Goal: Check status: Check status

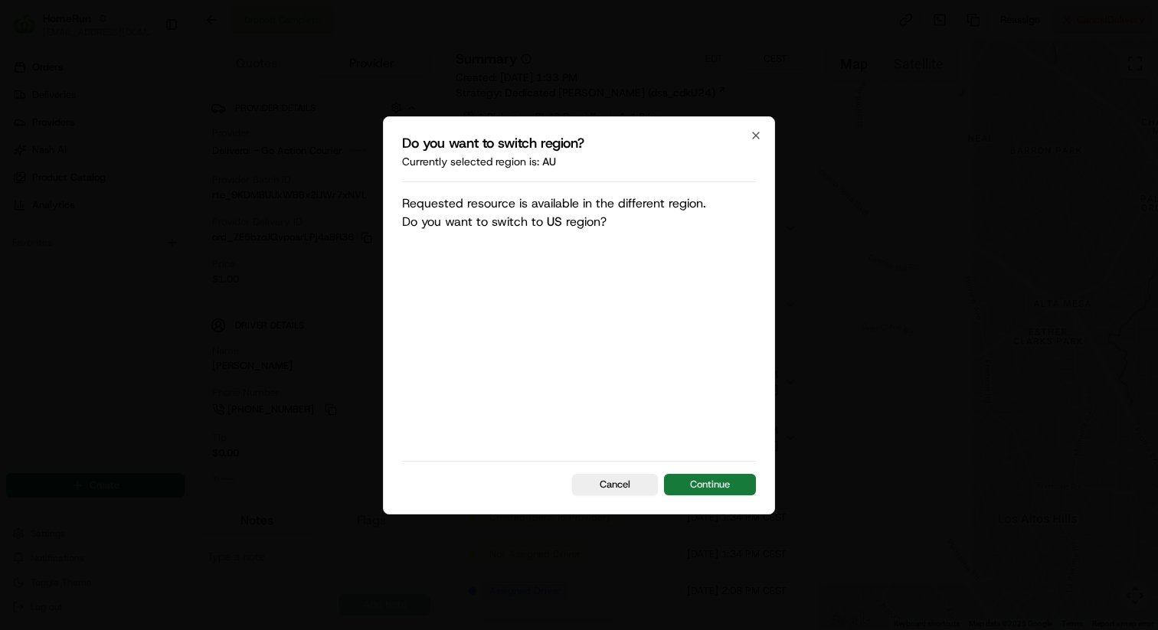
click at [704, 486] on button "Continue" at bounding box center [710, 484] width 92 height 21
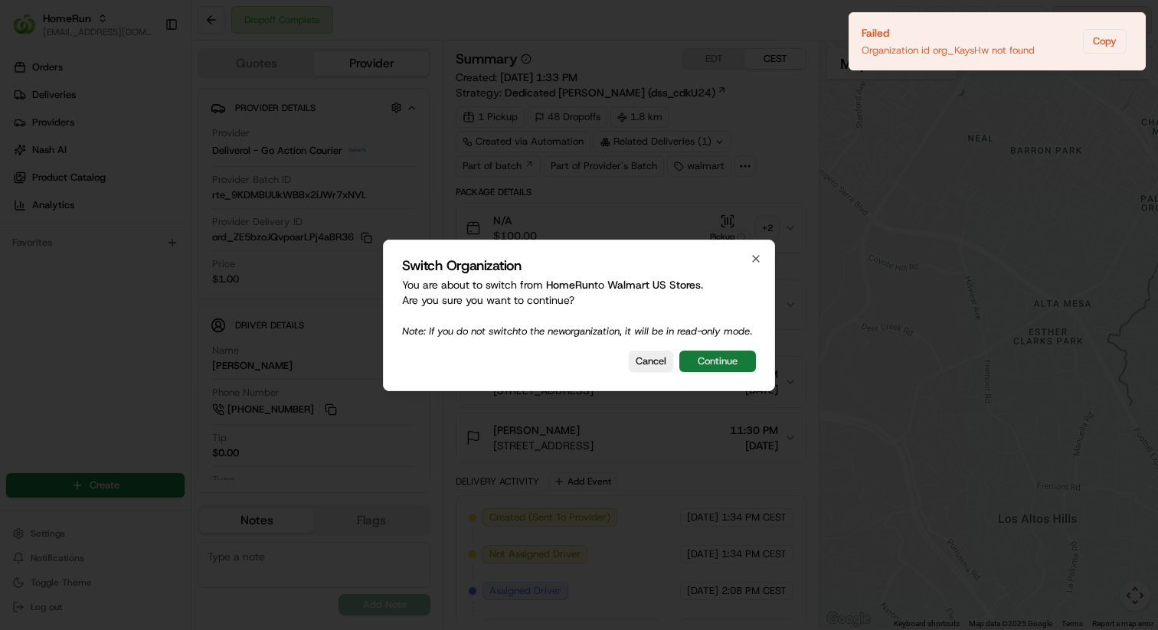
click at [718, 367] on button "Continue" at bounding box center [717, 361] width 77 height 21
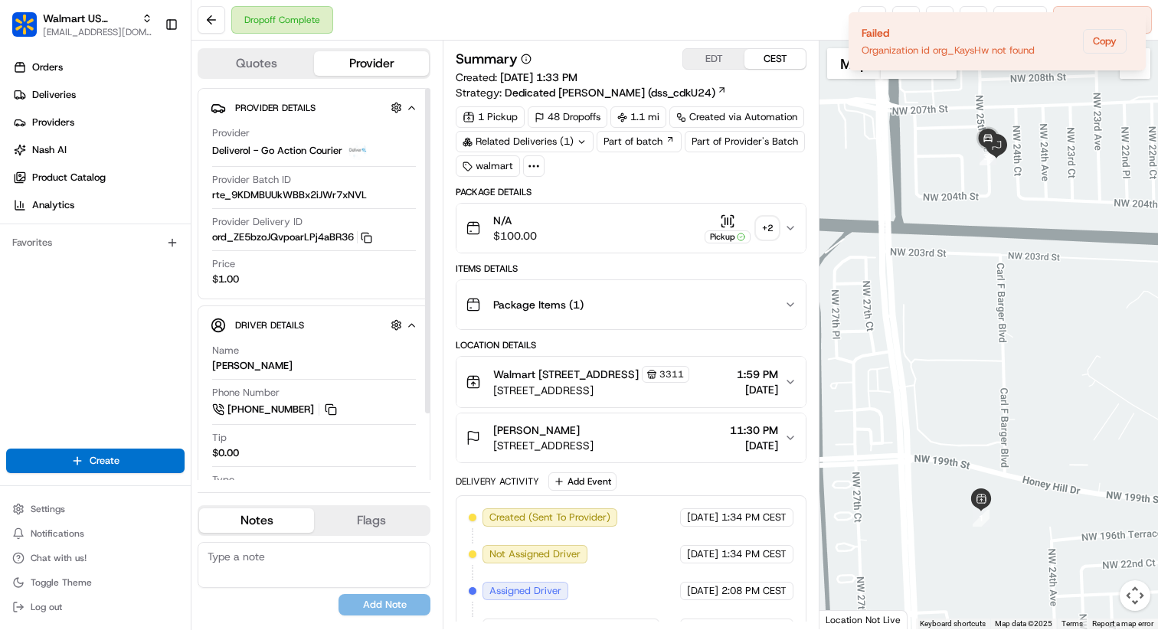
click at [224, 152] on span "Deliverol - Go Action Courier" at bounding box center [277, 151] width 130 height 14
copy span "Deliverol"
